Goal: Navigation & Orientation: Find specific page/section

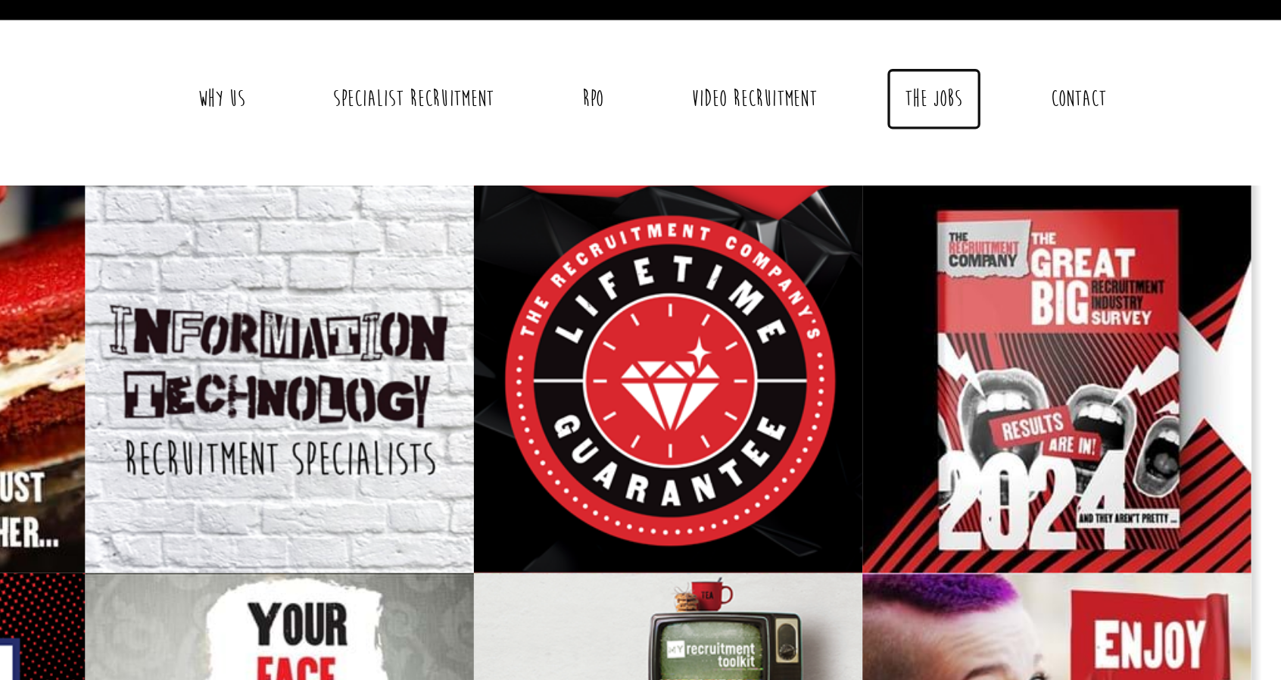
click at [917, 80] on link "The Jobs" at bounding box center [919, 84] width 58 height 38
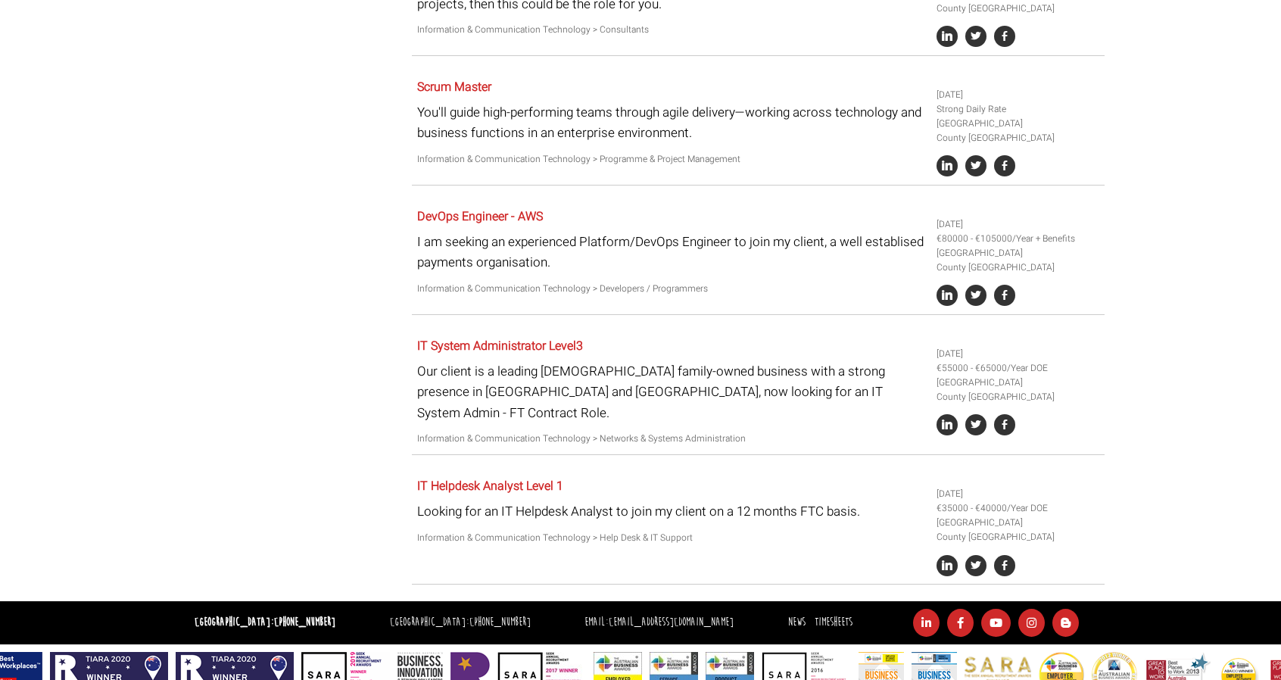
scroll to position [2549, 0]
